Goal: Download file/media

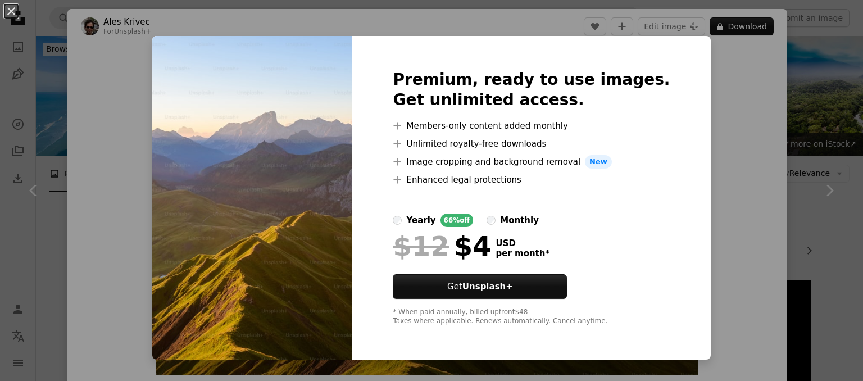
scroll to position [501, 0]
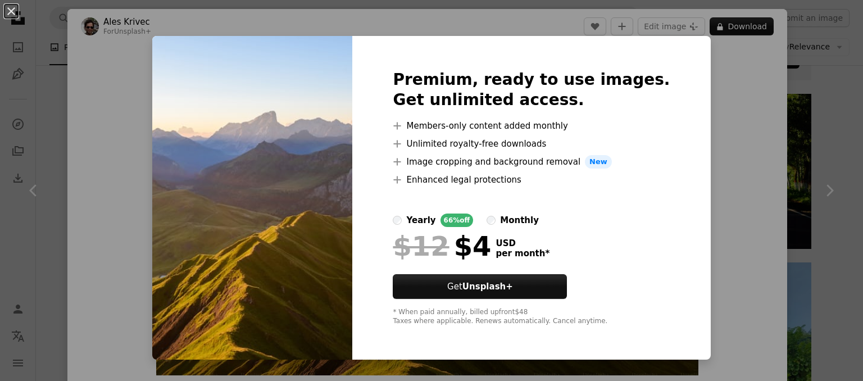
click at [308, 295] on img at bounding box center [252, 198] width 200 height 324
click at [829, 198] on div "An X shape Premium, ready to use images. Get unlimited access. A plus sign Memb…" at bounding box center [431, 190] width 863 height 381
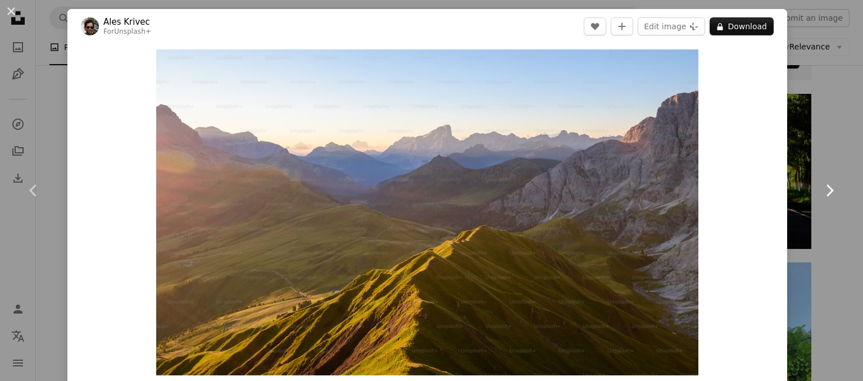
click at [822, 189] on icon "Chevron right" at bounding box center [829, 190] width 18 height 18
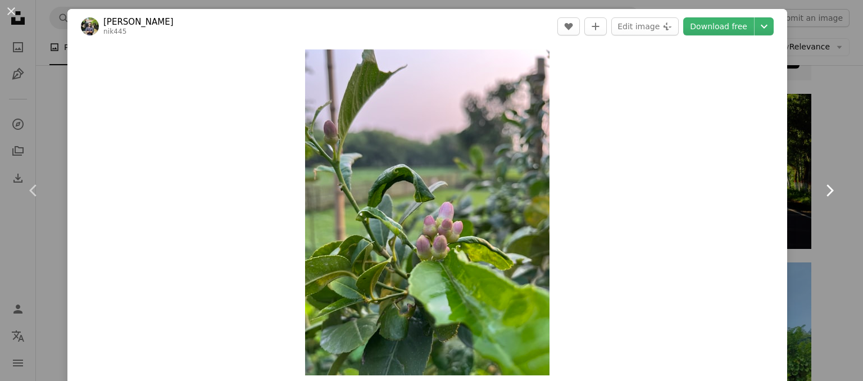
click at [822, 189] on icon "Chevron right" at bounding box center [829, 190] width 18 height 18
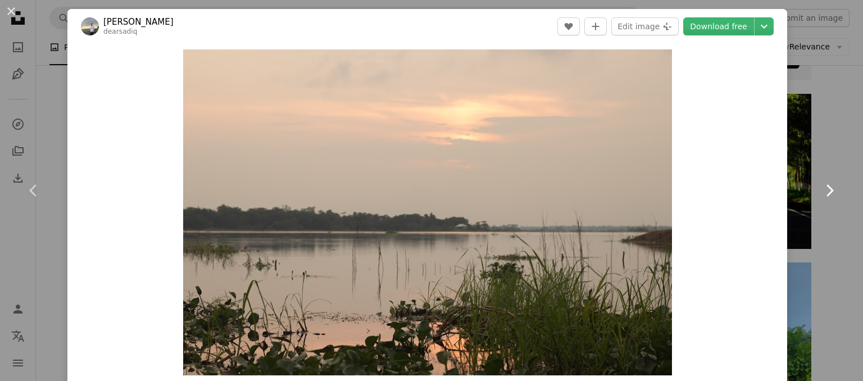
click at [822, 189] on icon "Chevron right" at bounding box center [829, 190] width 18 height 18
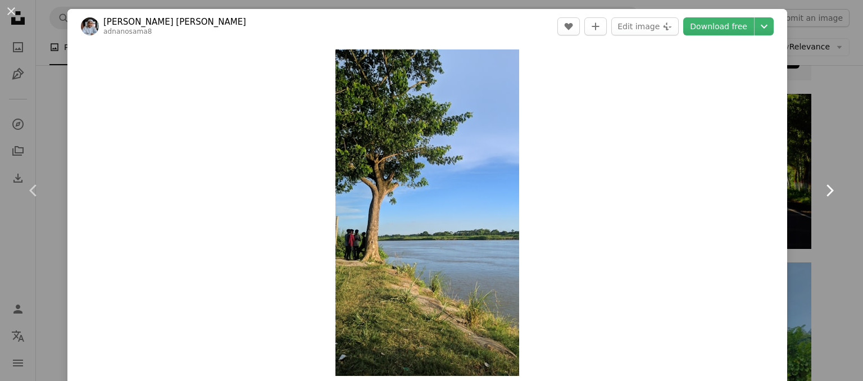
click at [822, 189] on icon "Chevron right" at bounding box center [829, 190] width 18 height 18
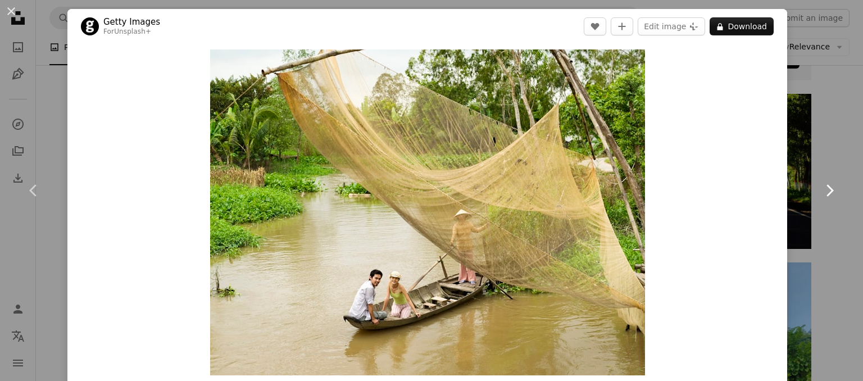
click at [822, 189] on icon "Chevron right" at bounding box center [829, 190] width 18 height 18
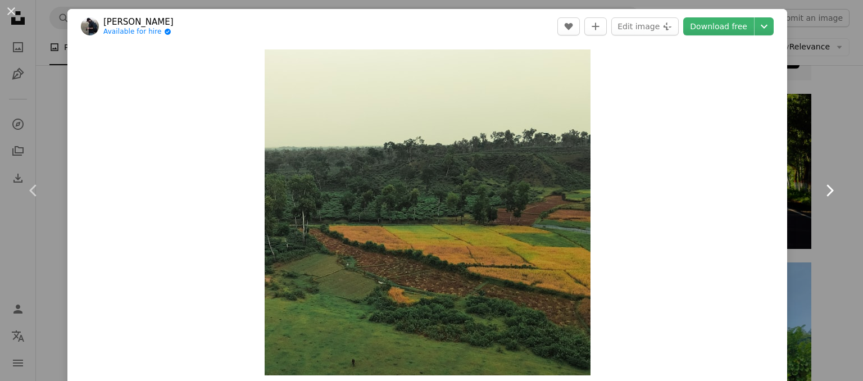
click at [822, 189] on icon "Chevron right" at bounding box center [829, 190] width 18 height 18
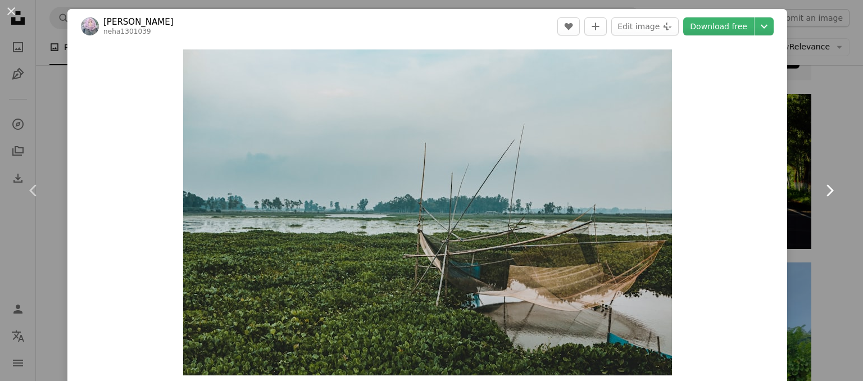
click at [822, 189] on icon "Chevron right" at bounding box center [829, 190] width 18 height 18
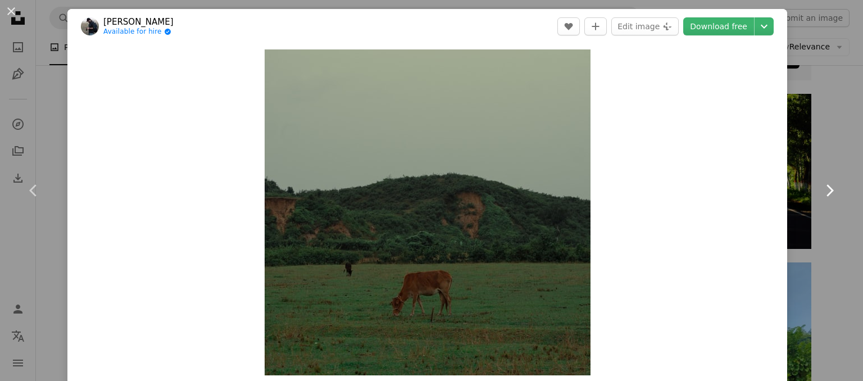
click at [822, 189] on icon "Chevron right" at bounding box center [829, 190] width 18 height 18
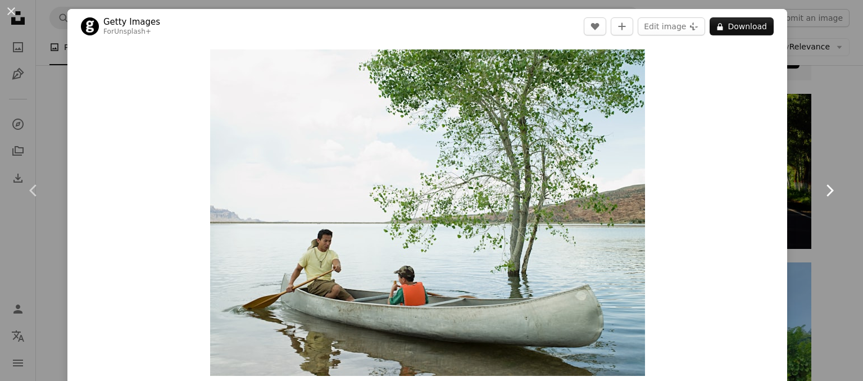
click at [822, 189] on icon "Chevron right" at bounding box center [829, 190] width 18 height 18
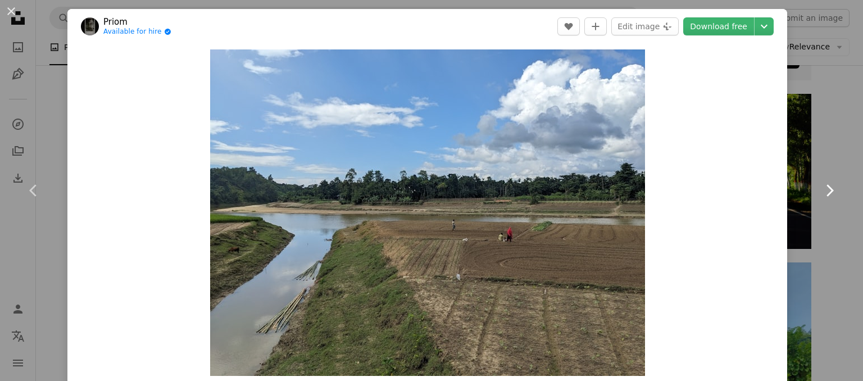
click at [827, 190] on icon at bounding box center [830, 190] width 7 height 12
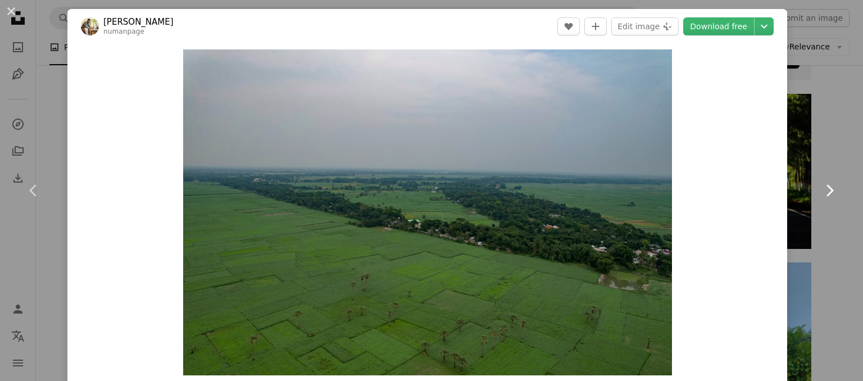
click at [827, 190] on icon at bounding box center [830, 190] width 7 height 12
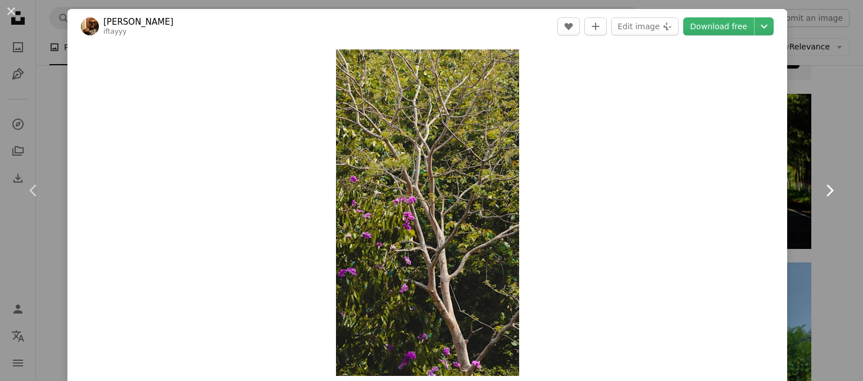
click at [827, 190] on icon at bounding box center [830, 190] width 7 height 12
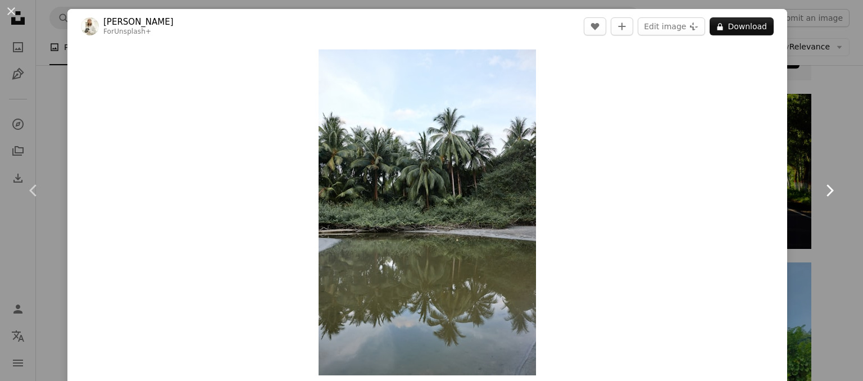
click at [827, 190] on icon at bounding box center [830, 190] width 7 height 12
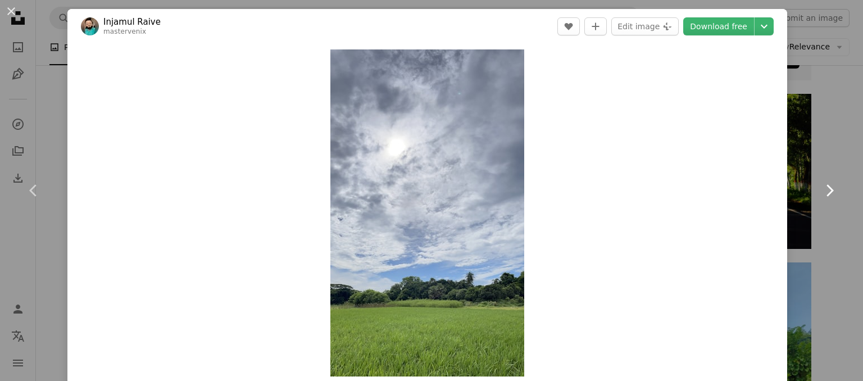
click at [827, 190] on icon at bounding box center [830, 190] width 7 height 12
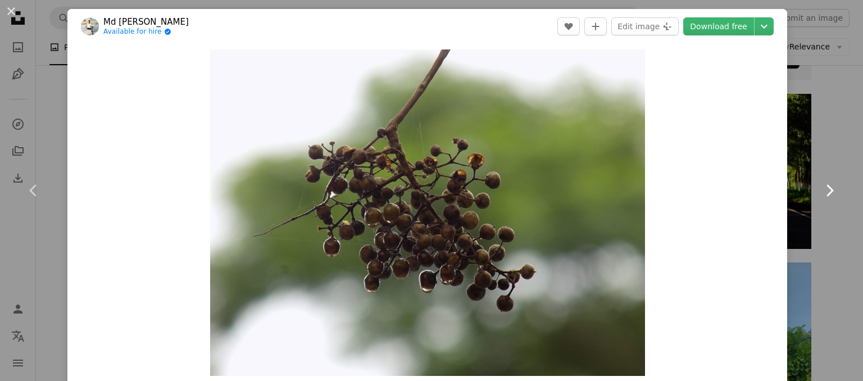
click at [826, 189] on icon "Chevron right" at bounding box center [829, 190] width 18 height 18
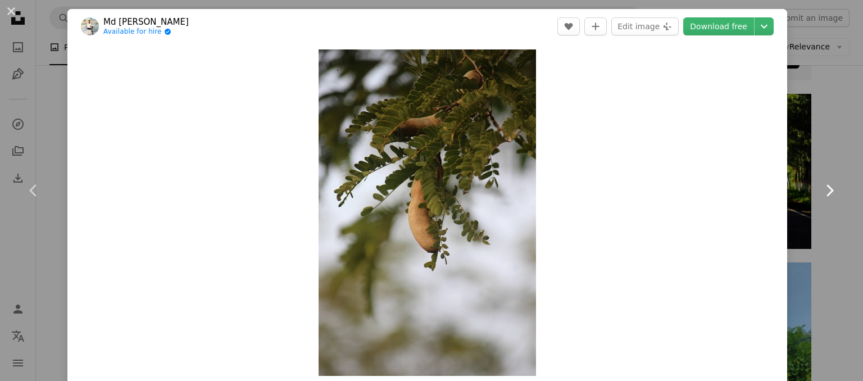
click at [826, 189] on icon "Chevron right" at bounding box center [829, 190] width 18 height 18
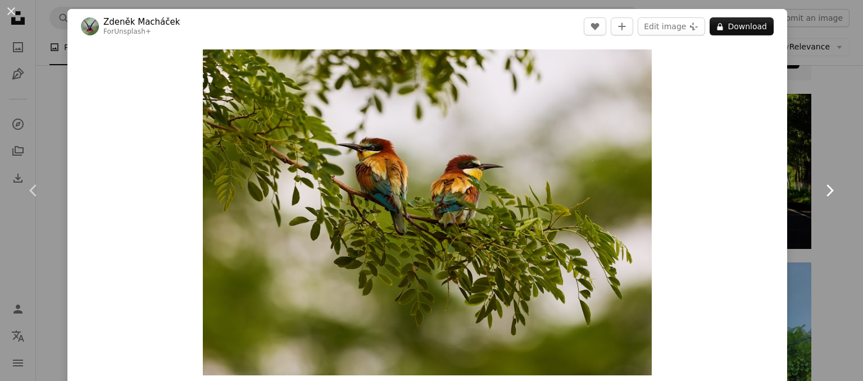
click at [826, 189] on icon "Chevron right" at bounding box center [829, 190] width 18 height 18
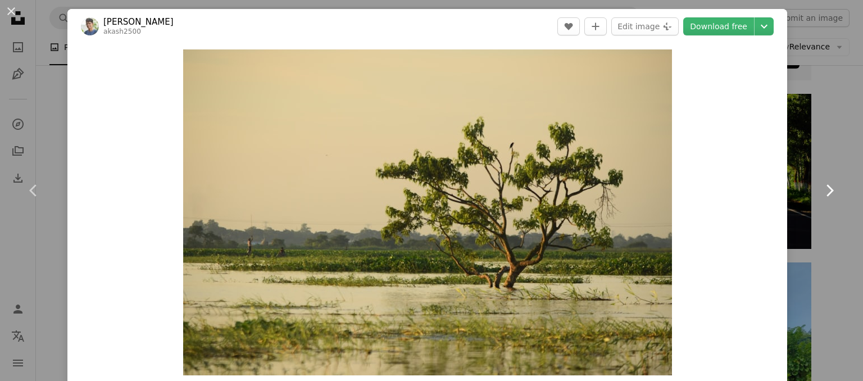
click at [826, 189] on icon "Chevron right" at bounding box center [829, 190] width 18 height 18
